Goal: Use online tool/utility: Utilize a website feature to perform a specific function

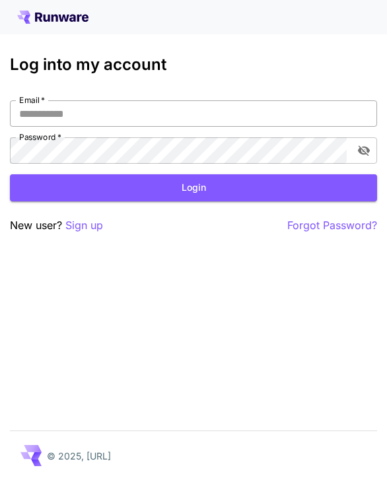
click at [246, 125] on input "Email   *" at bounding box center [194, 113] width 368 height 26
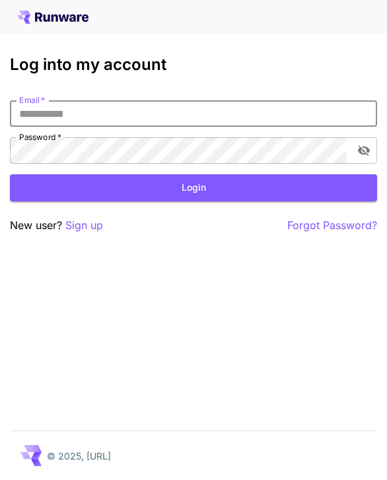
click at [0, 479] on com-1password-button at bounding box center [0, 480] width 0 height 0
type input "**********"
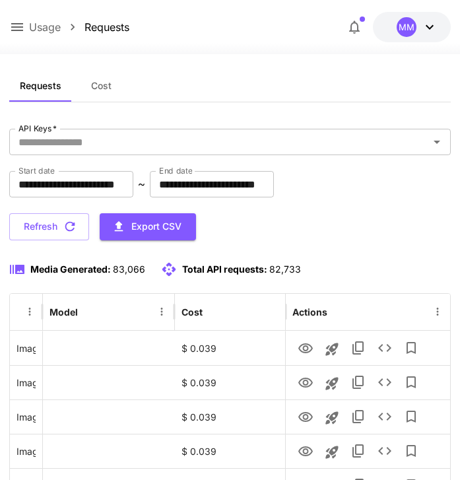
click at [13, 26] on icon at bounding box center [17, 27] width 16 height 16
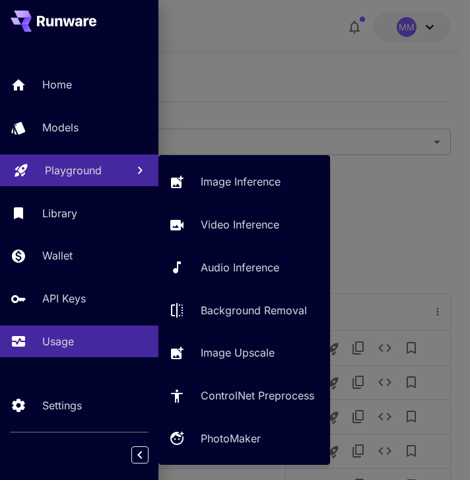
click at [64, 164] on p "Playground" at bounding box center [73, 170] width 57 height 16
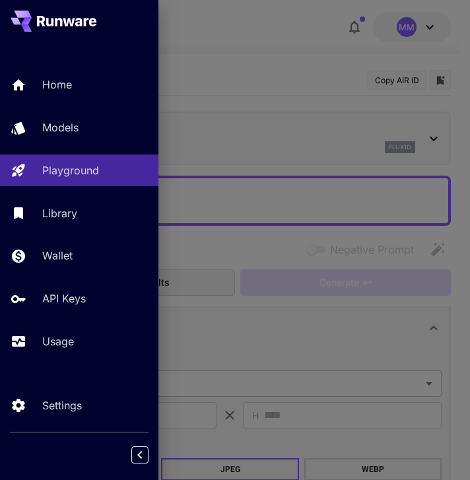
click at [221, 66] on div at bounding box center [235, 240] width 470 height 480
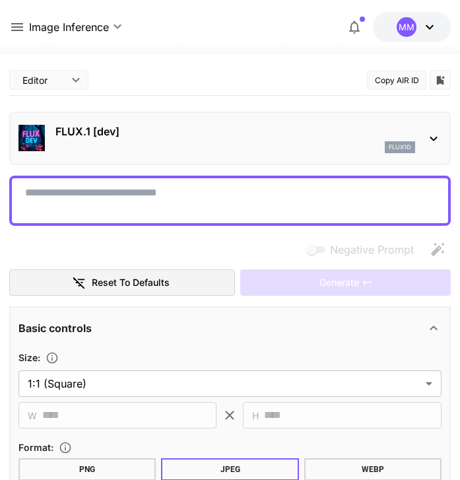
click at [158, 154] on div "FLUX.1 [dev] flux1d" at bounding box center [229, 138] width 423 height 40
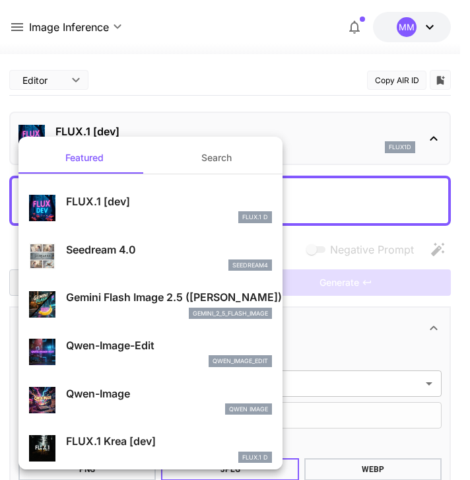
click at [187, 267] on div "seedream4" at bounding box center [169, 265] width 206 height 12
type input "**********"
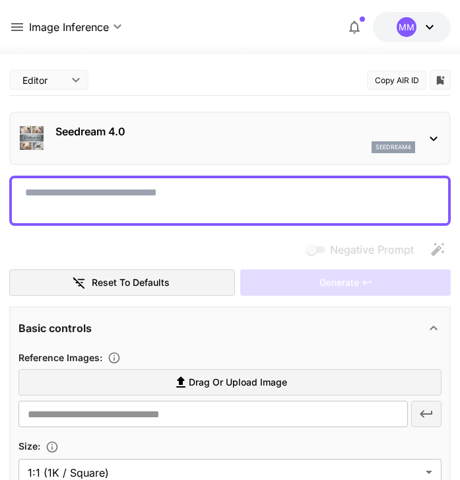
click at [137, 145] on div "seedream4" at bounding box center [235, 147] width 360 height 12
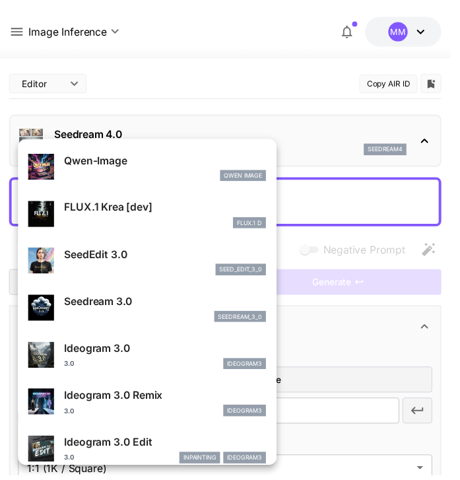
scroll to position [237, 0]
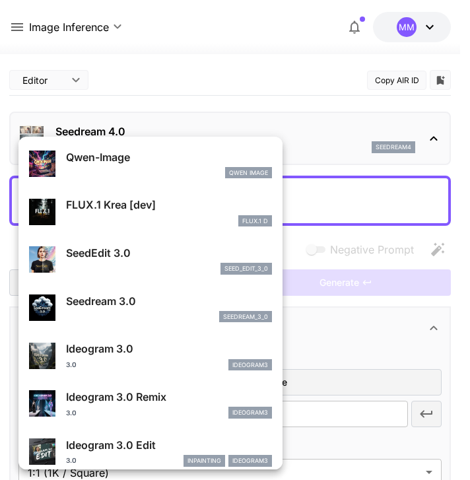
click at [242, 91] on div at bounding box center [235, 240] width 470 height 480
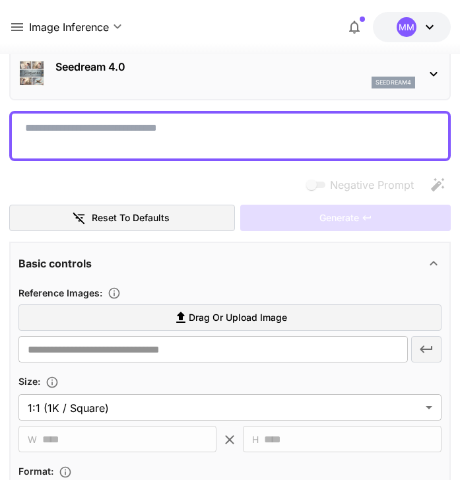
scroll to position [238, 0]
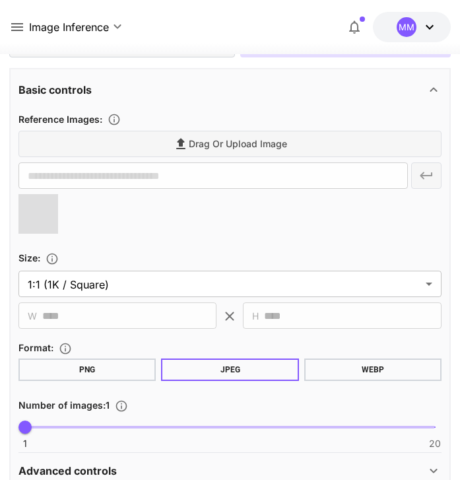
type input "**********"
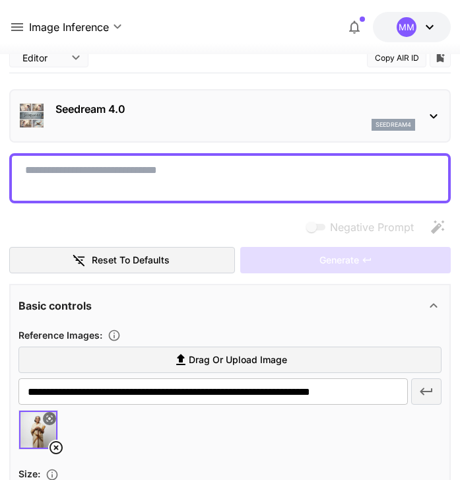
scroll to position [0, 0]
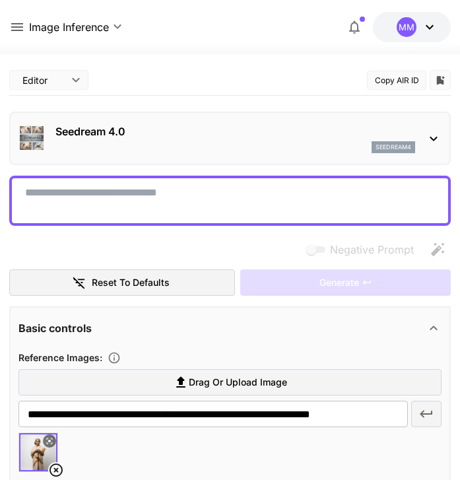
click at [205, 196] on textarea "Negative Prompt" at bounding box center [230, 201] width 410 height 32
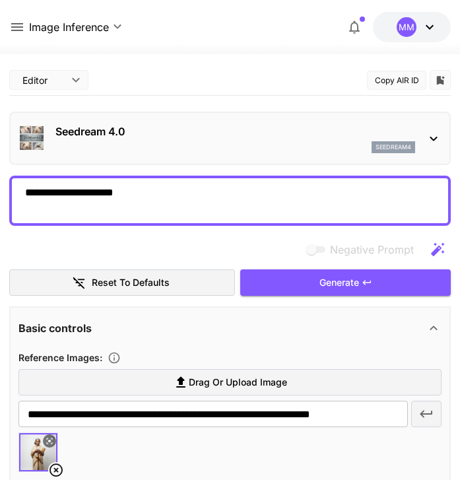
type textarea "**********"
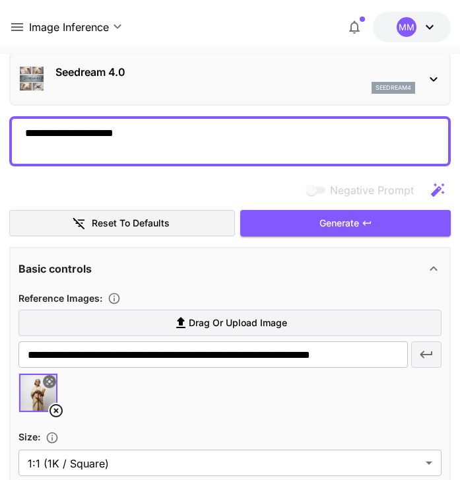
scroll to position [53, 0]
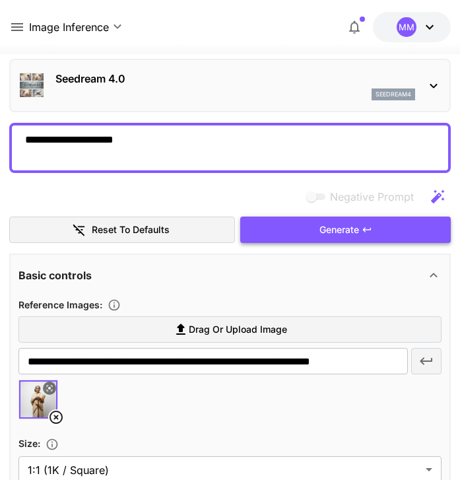
click at [330, 238] on button "Generate" at bounding box center [345, 230] width 211 height 27
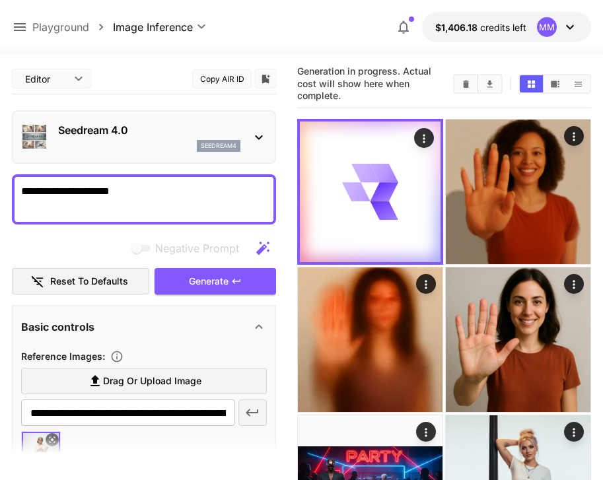
scroll to position [0, 0]
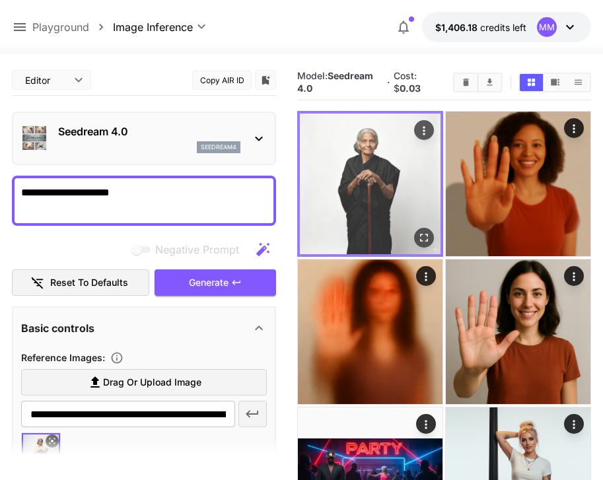
click at [376, 170] on img at bounding box center [370, 184] width 141 height 141
click at [386, 236] on icon "Open in fullscreen" at bounding box center [423, 237] width 13 height 13
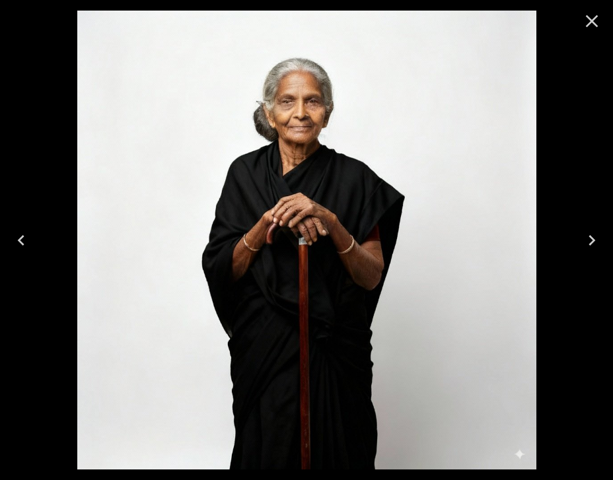
click at [386, 22] on icon "Close" at bounding box center [591, 21] width 21 height 21
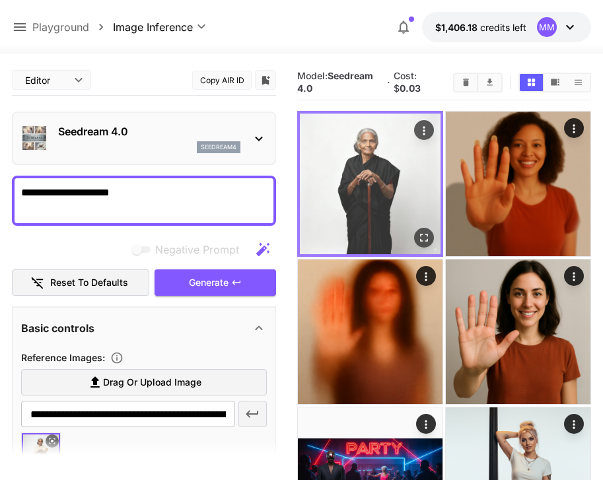
click at [386, 127] on icon "Actions" at bounding box center [423, 130] width 13 height 13
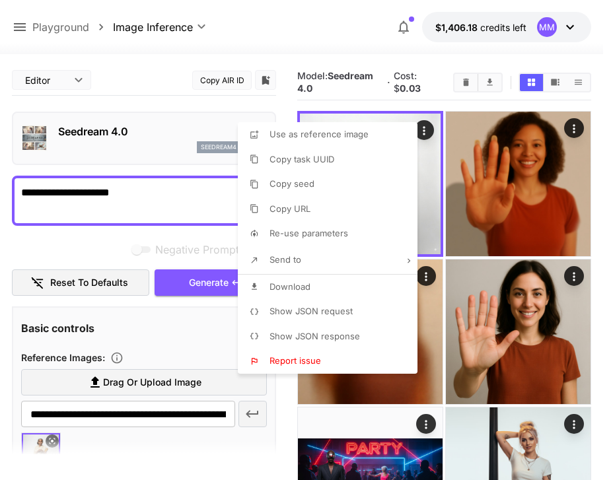
click at [308, 102] on div at bounding box center [306, 240] width 613 height 480
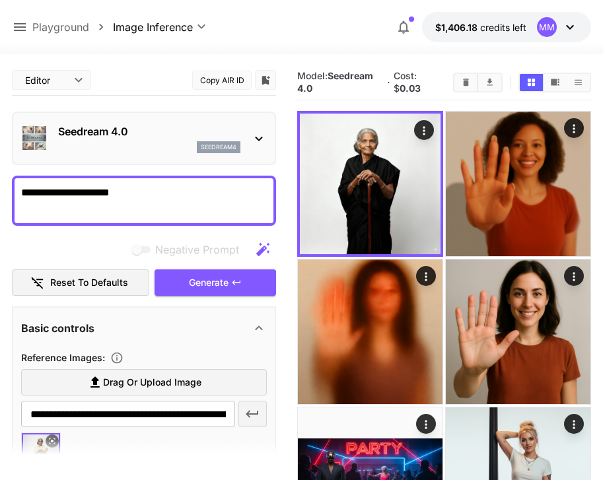
click at [386, 52] on div at bounding box center [301, 46] width 603 height 16
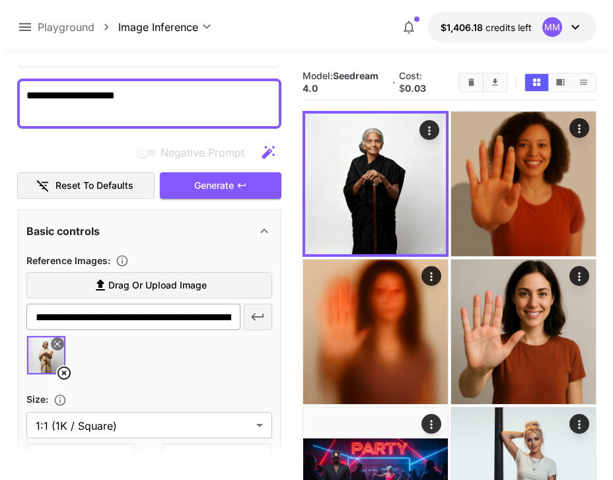
scroll to position [100, 0]
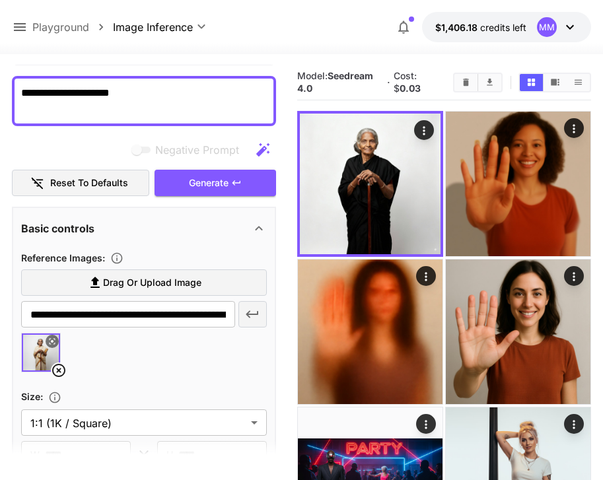
click at [32, 350] on img at bounding box center [41, 352] width 38 height 38
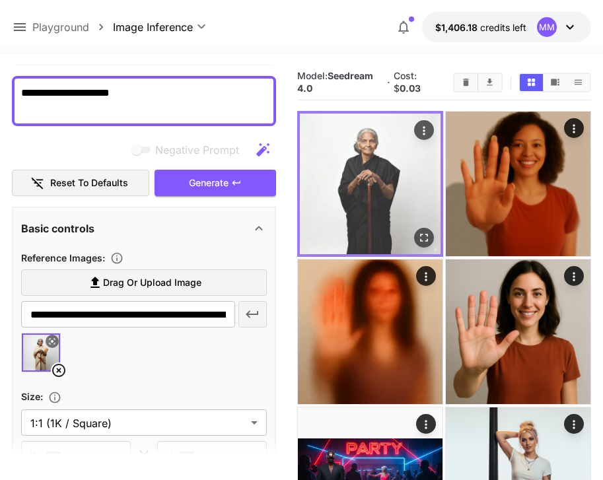
click at [382, 168] on img at bounding box center [370, 184] width 141 height 141
click at [386, 130] on icon "Actions" at bounding box center [424, 130] width 2 height 9
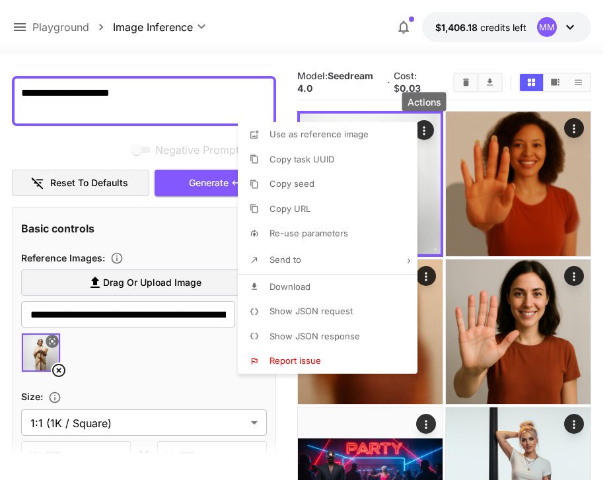
click at [386, 143] on div at bounding box center [306, 240] width 613 height 480
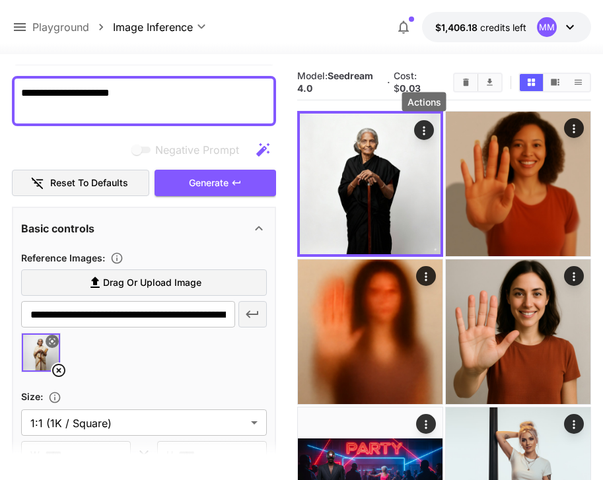
click at [386, 191] on img at bounding box center [370, 184] width 141 height 141
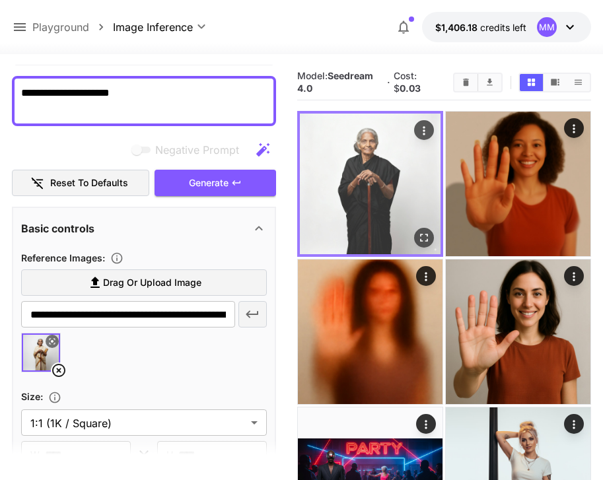
click at [386, 246] on button "Open in fullscreen" at bounding box center [424, 238] width 20 height 20
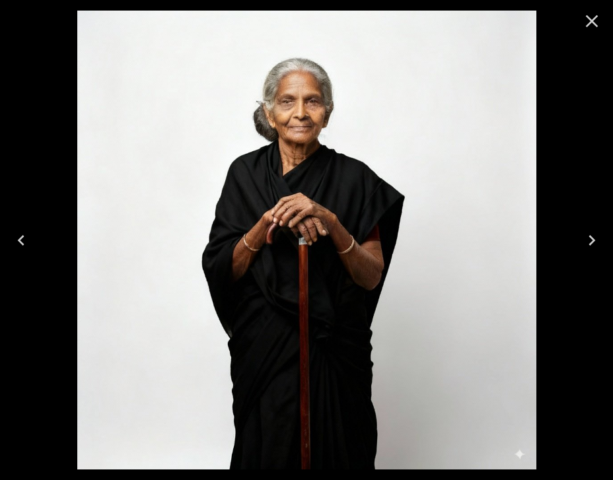
click at [386, 19] on icon "Close" at bounding box center [591, 21] width 21 height 21
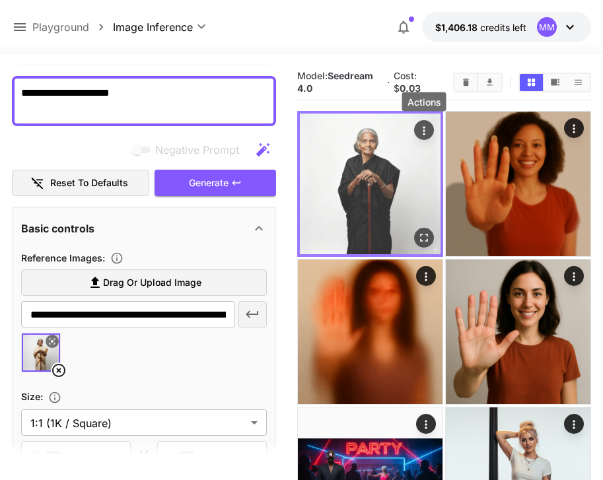
click at [386, 130] on button "Actions" at bounding box center [424, 130] width 20 height 20
click at [386, 131] on icon "Actions" at bounding box center [423, 130] width 13 height 13
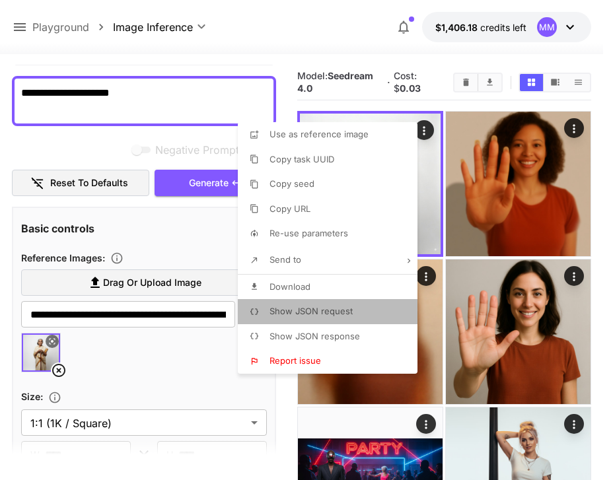
click at [356, 316] on li "Show JSON request" at bounding box center [332, 311] width 188 height 25
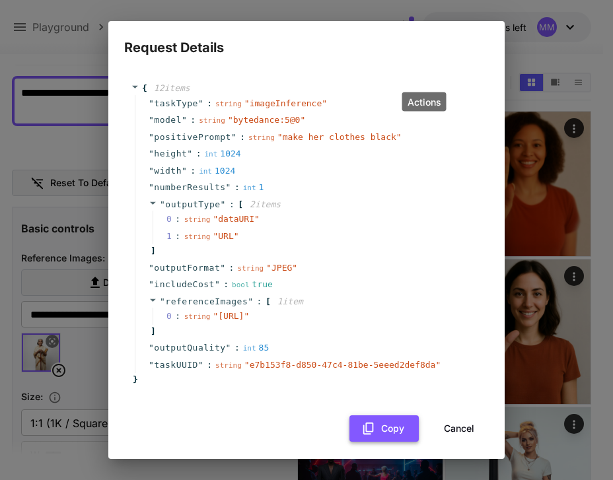
click at [382, 442] on button "Copy" at bounding box center [383, 428] width 69 height 27
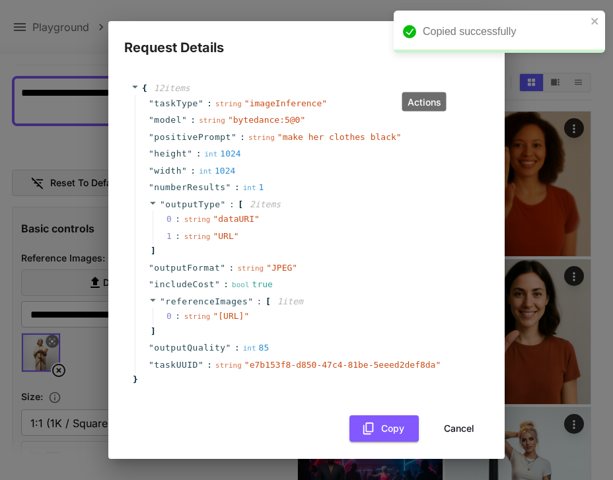
click at [386, 111] on div "Request Details { 12 item s " taskType " : string " imageInference " " model " …" at bounding box center [306, 240] width 613 height 480
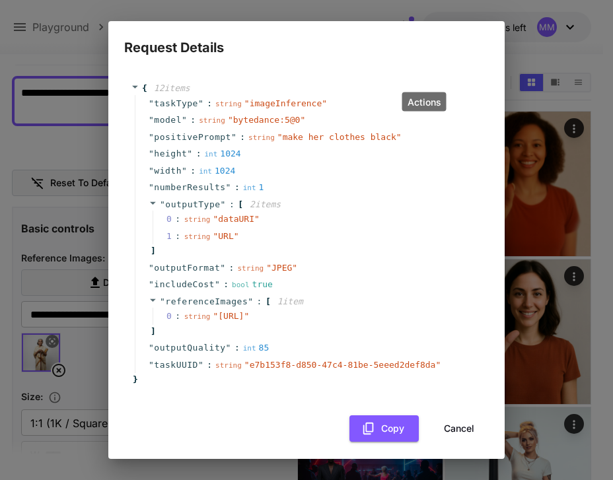
click at [63, 156] on div "Request Details { 12 item s " taskType " : string " imageInference " " model " …" at bounding box center [306, 240] width 613 height 480
click at [24, 61] on div "Request Details { 12 item s " taskType " : string " imageInference " " model " …" at bounding box center [306, 240] width 613 height 480
click at [386, 442] on button "Cancel" at bounding box center [458, 428] width 59 height 27
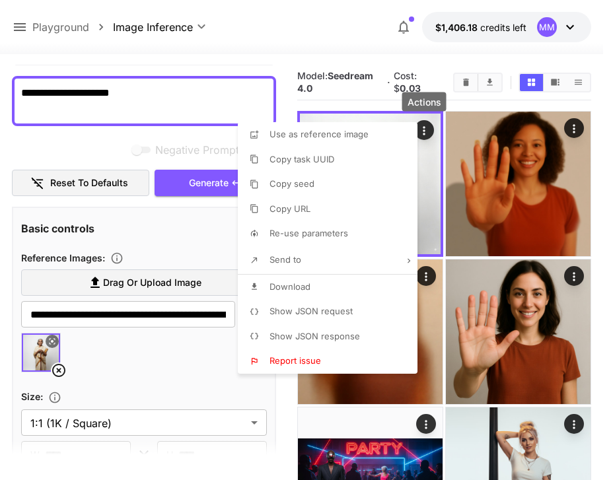
click at [15, 28] on div at bounding box center [306, 240] width 613 height 480
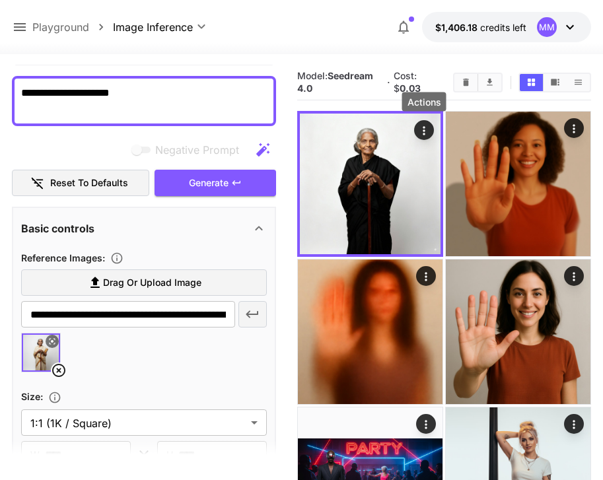
click at [17, 26] on icon at bounding box center [20, 27] width 16 height 16
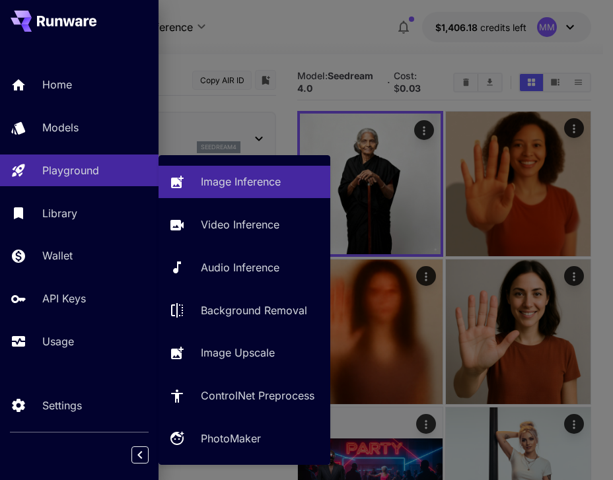
scroll to position [100, 0]
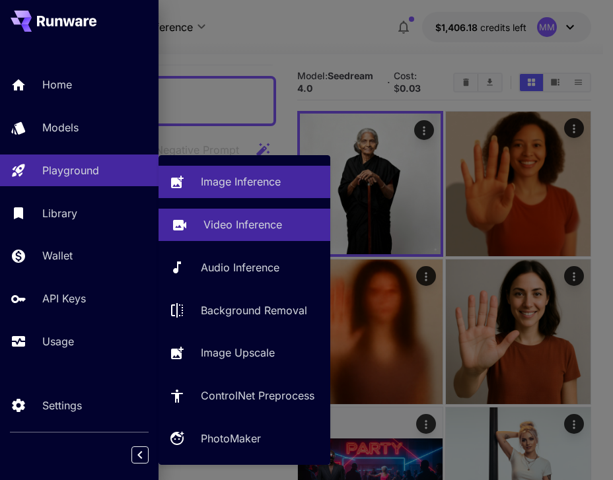
click at [259, 232] on p "Video Inference" at bounding box center [242, 225] width 79 height 16
type input "**********"
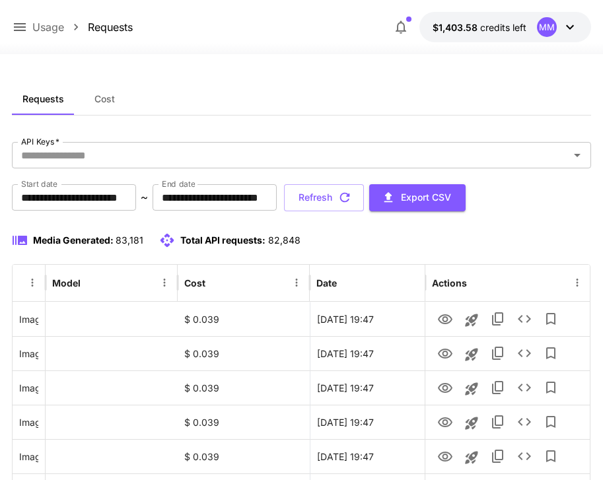
click at [22, 32] on icon at bounding box center [20, 27] width 16 height 16
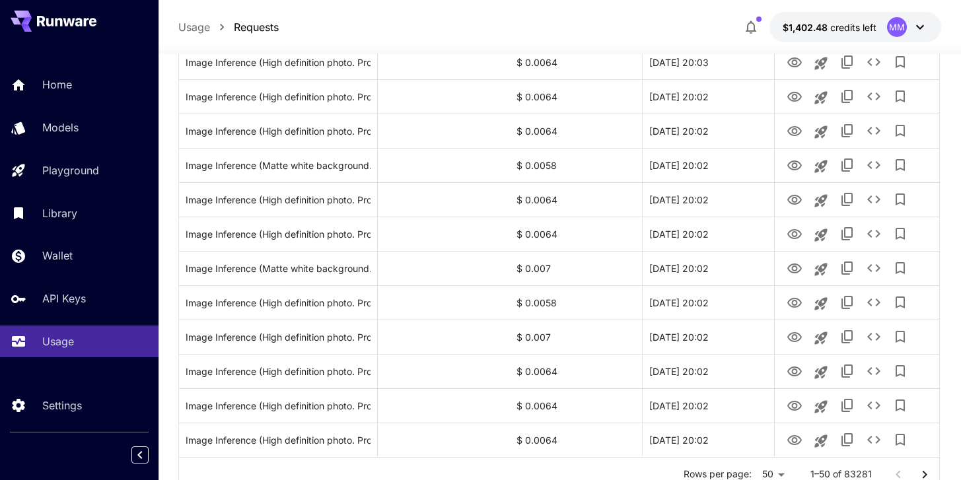
scroll to position [1571, 0]
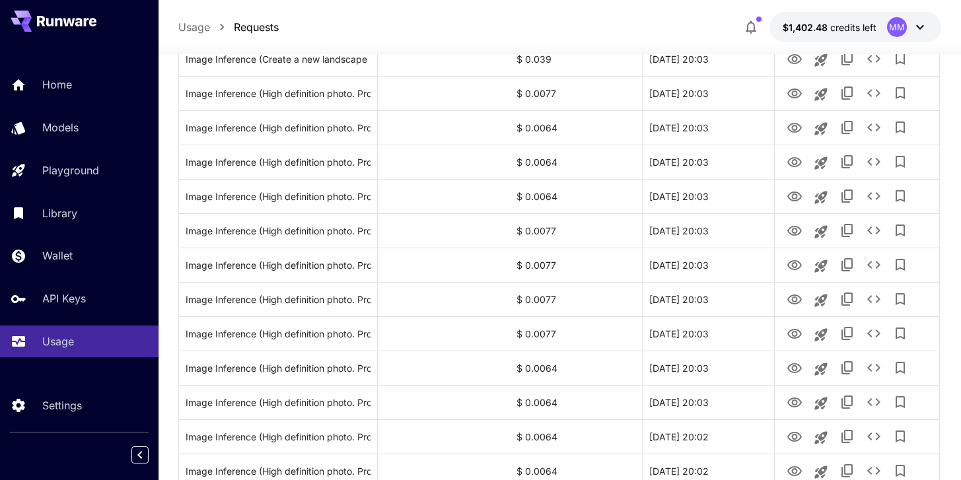
scroll to position [1571, 0]
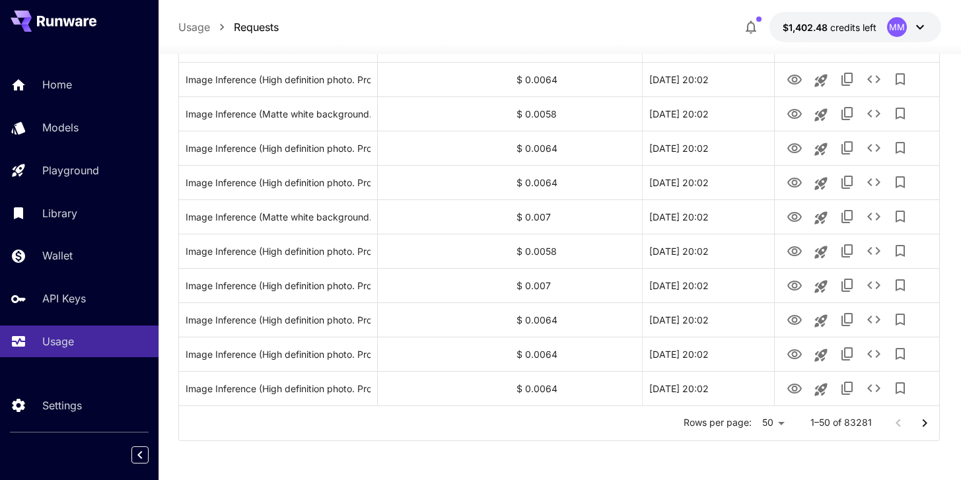
click at [928, 425] on icon "Go to next page" at bounding box center [924, 423] width 16 height 16
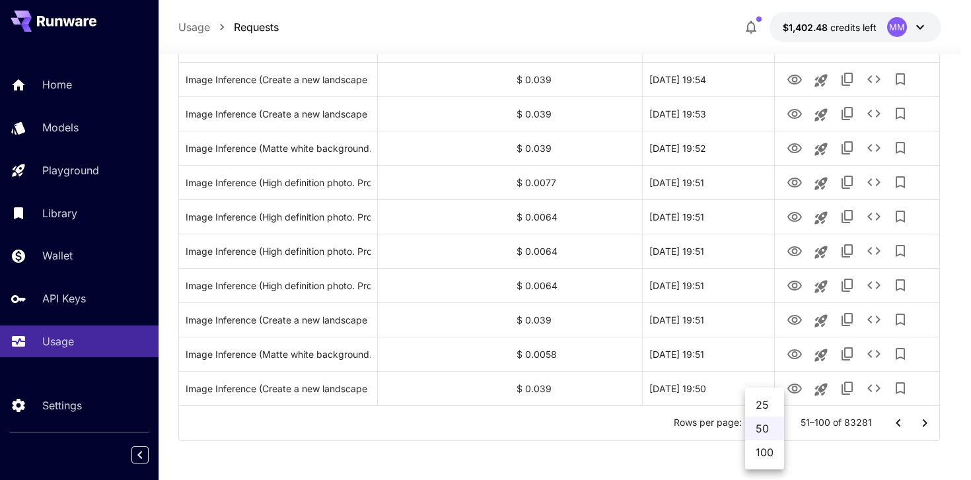
click at [761, 445] on li "100" at bounding box center [764, 452] width 39 height 24
type input "***"
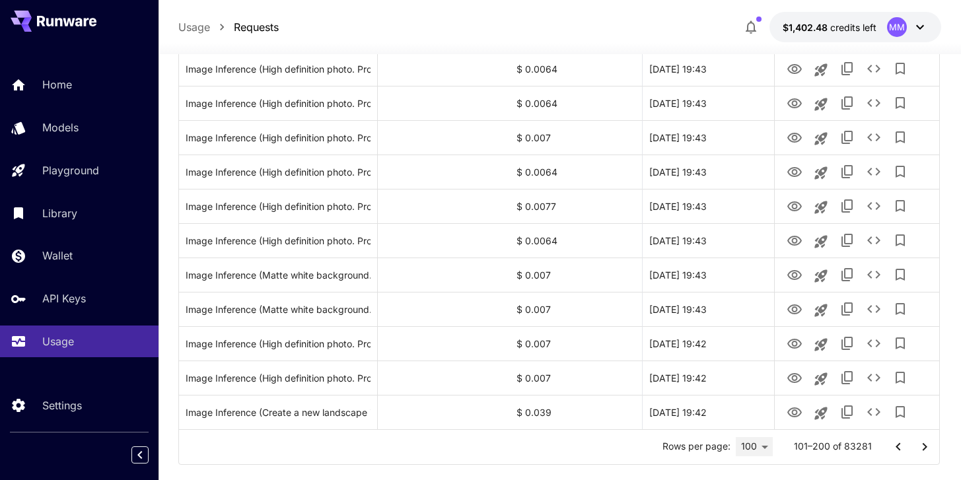
scroll to position [3287, 0]
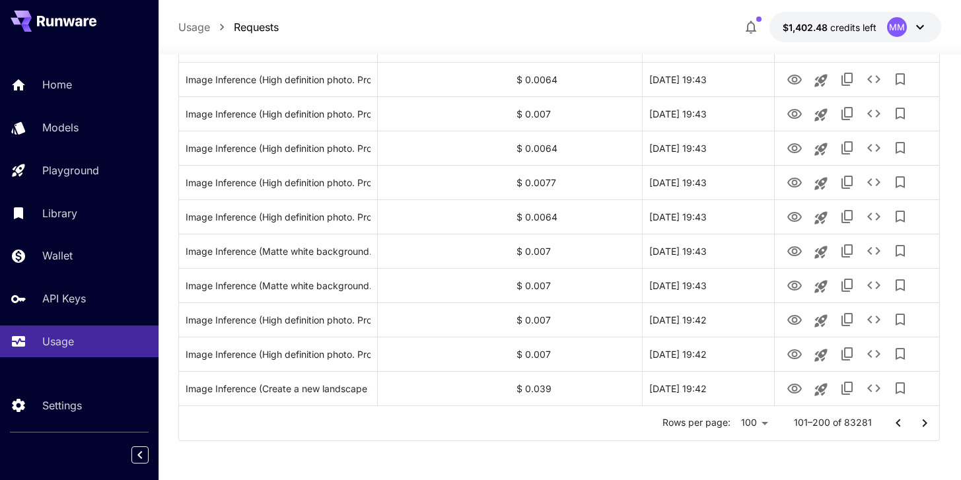
click at [916, 423] on icon "Go to next page" at bounding box center [924, 423] width 16 height 16
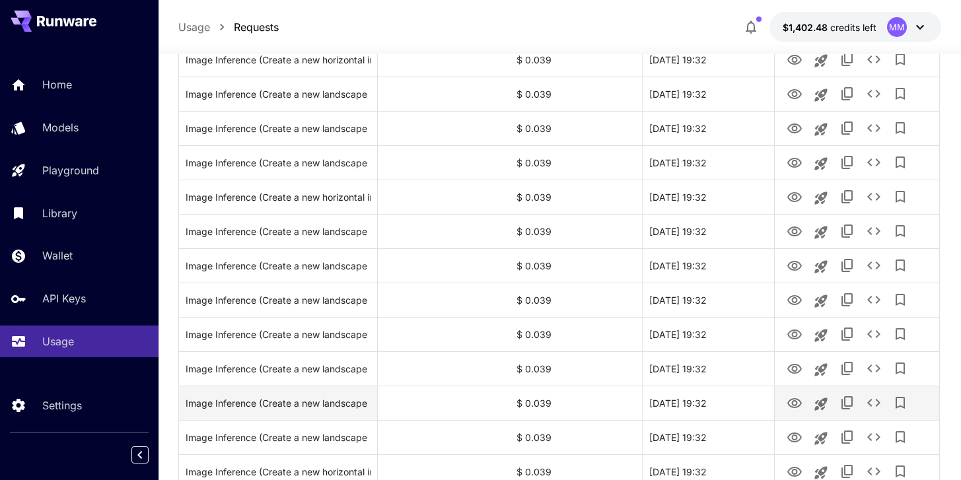
scroll to position [2374, 0]
